Goal: Complete application form

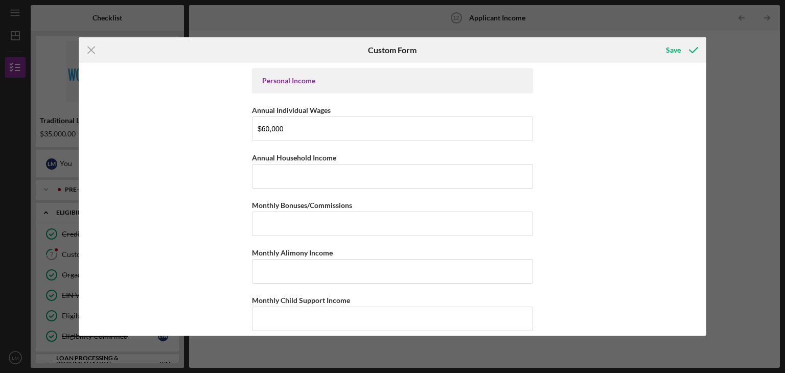
click at [264, 173] on input "Annual Household Income" at bounding box center [392, 176] width 281 height 25
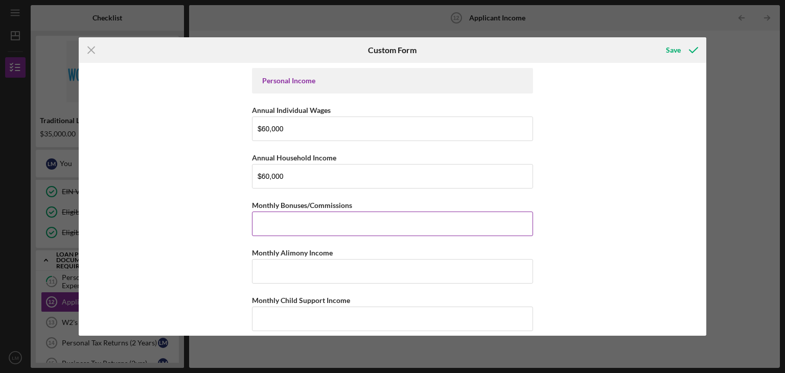
type input "$60,000"
click at [266, 227] on input "Monthly Bonuses/Commissions" at bounding box center [392, 224] width 281 height 25
type input "$0"
click at [265, 272] on input "Monthly Alimony Income" at bounding box center [392, 271] width 281 height 25
type input "$0"
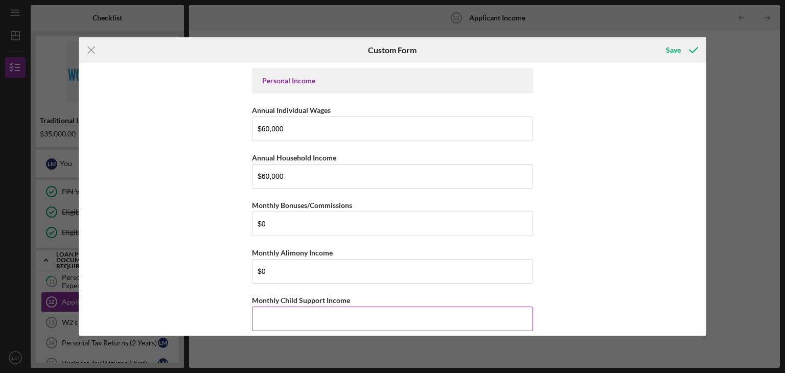
click at [262, 318] on input "Monthly Child Support Income" at bounding box center [392, 319] width 281 height 25
type input "$0"
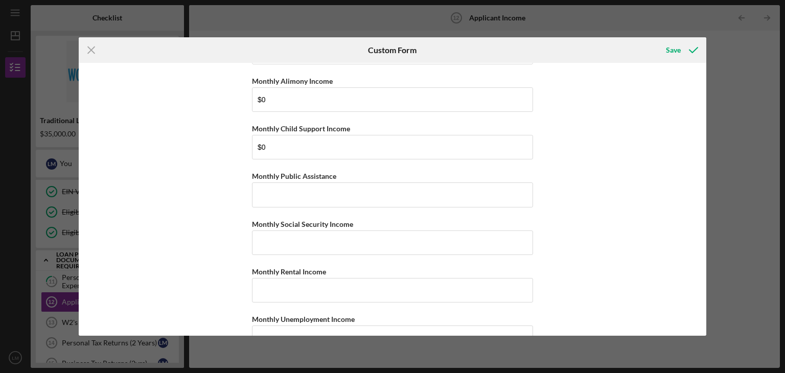
scroll to position [192, 0]
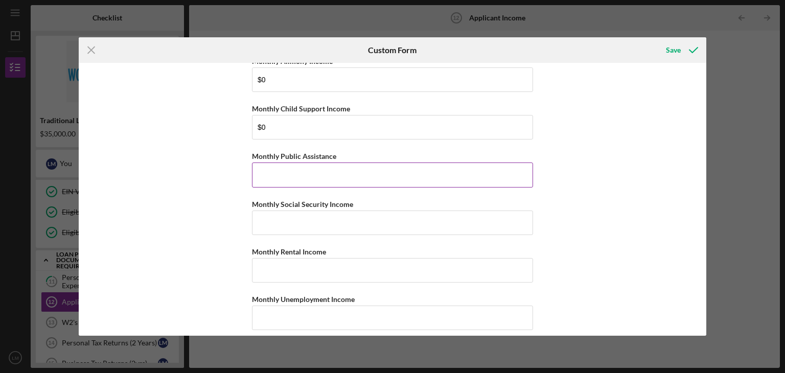
click at [262, 167] on input "Monthly Public Assistance" at bounding box center [392, 175] width 281 height 25
type input "$0"
click at [260, 224] on input "Monthly Social Security Income" at bounding box center [392, 223] width 281 height 25
type input "$0"
click at [262, 265] on input "Monthly Rental Income" at bounding box center [392, 270] width 281 height 25
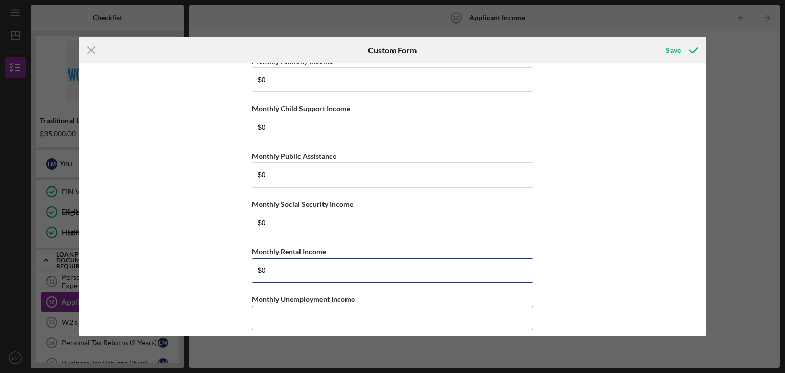
type input "$0"
click at [262, 314] on input "Monthly Unemployment Income" at bounding box center [392, 318] width 281 height 25
type input "$0"
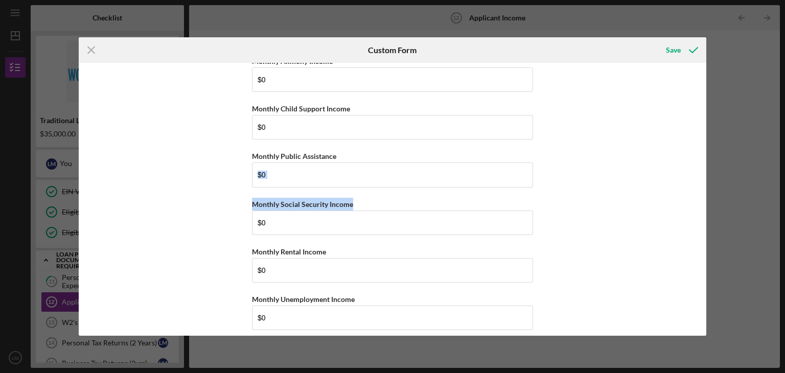
drag, startPoint x: 703, startPoint y: 156, endPoint x: 709, endPoint y: 191, distance: 34.8
click at [709, 191] on div "Icon/Menu Close Custom Form Save Personal Income Annual Individual Wages $60,00…" at bounding box center [392, 186] width 785 height 373
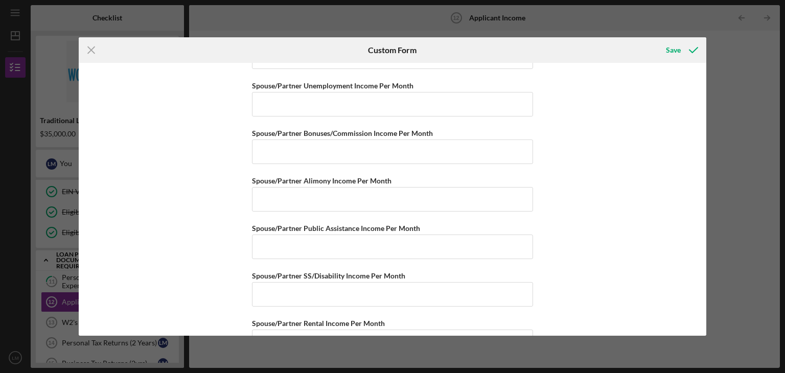
scroll to position [696, 0]
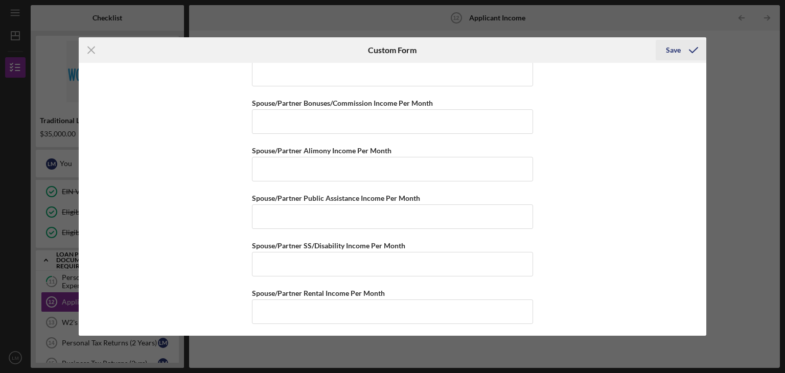
click at [672, 47] on div "Save" at bounding box center [673, 50] width 15 height 20
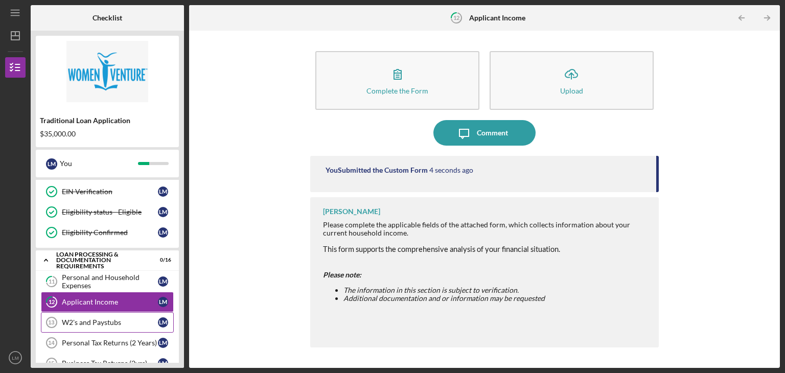
click at [110, 321] on div "W2's and Paystubs" at bounding box center [110, 322] width 96 height 8
